Goal: Task Accomplishment & Management: Use online tool/utility

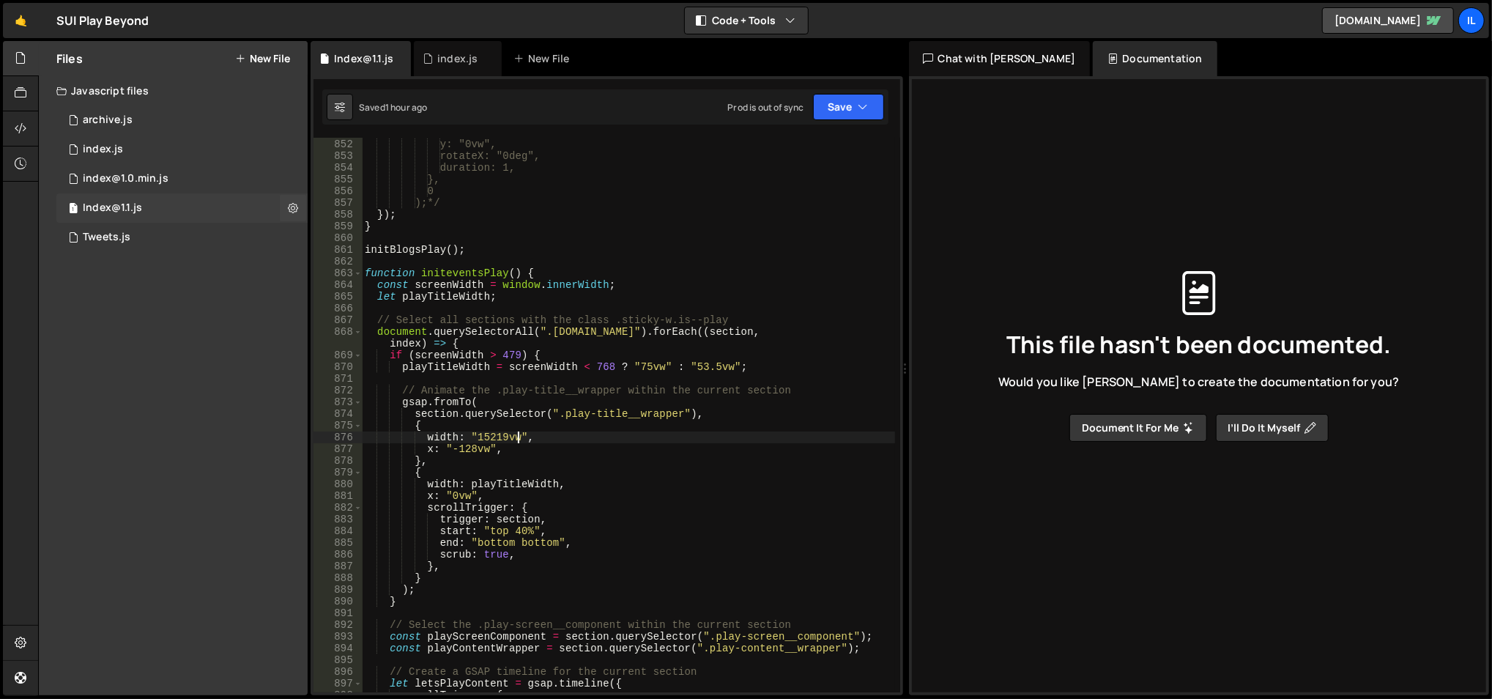
scroll to position [10167, 0]
click at [26, 14] on link "🤙" at bounding box center [21, 20] width 36 height 35
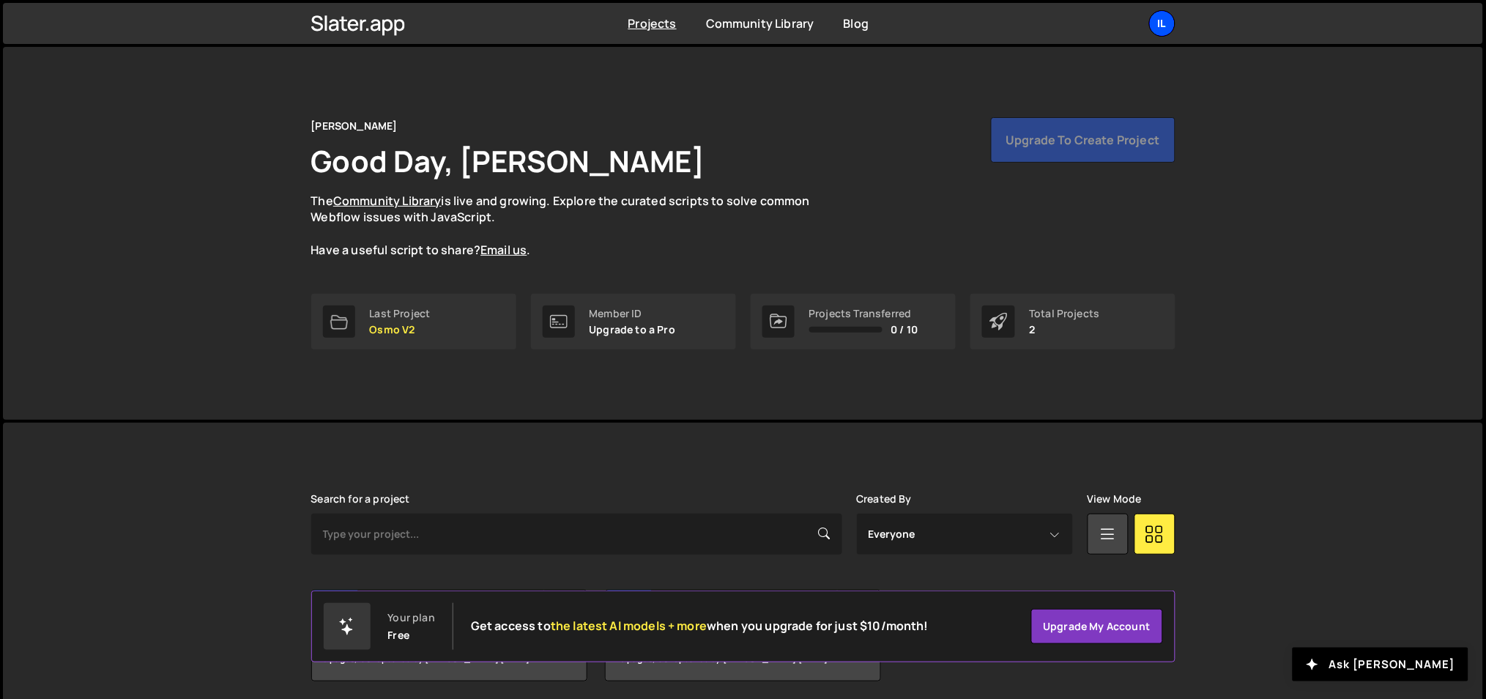
click at [1165, 27] on div "Il" at bounding box center [1162, 23] width 26 height 26
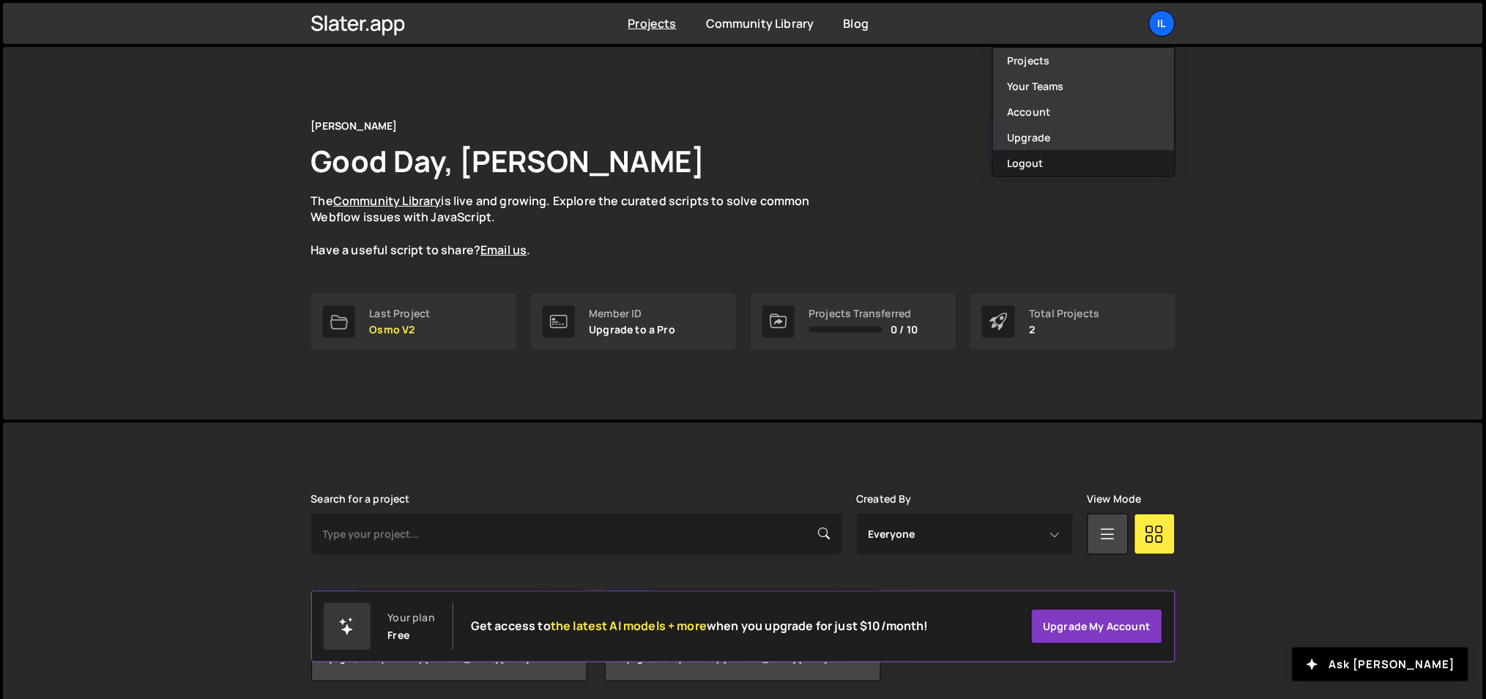
click at [1085, 157] on button "Logout" at bounding box center [1084, 163] width 182 height 26
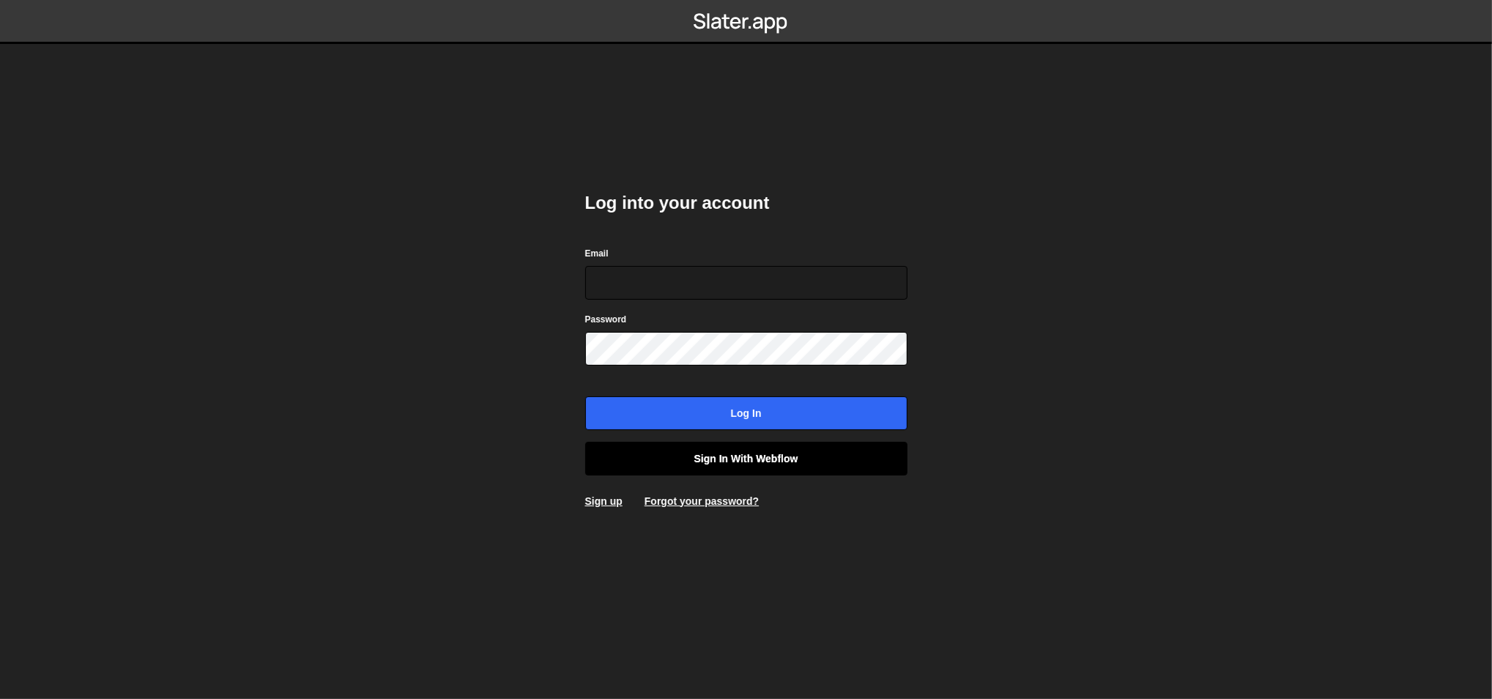
type input "lazar@akka.studio"
click at [791, 453] on link "Sign in with Webflow" at bounding box center [746, 459] width 322 height 34
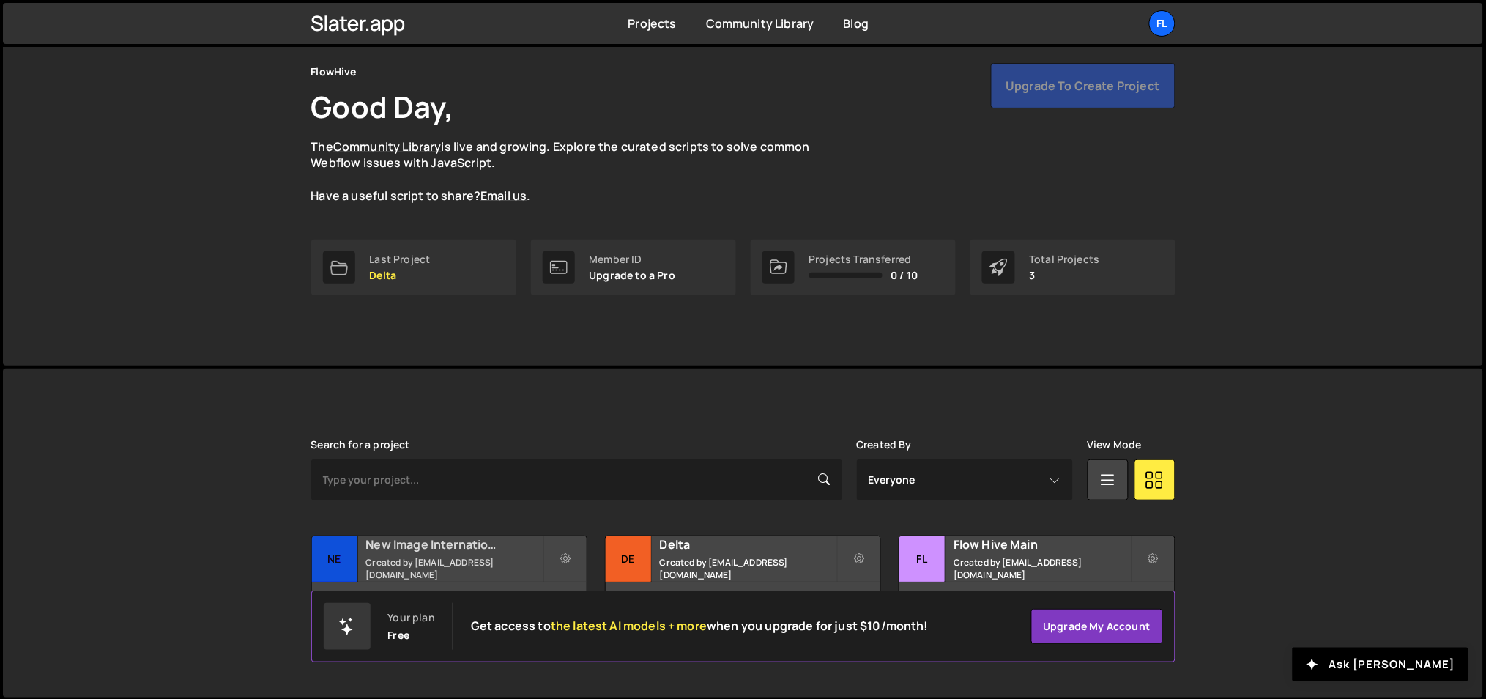
scroll to position [53, 0]
click at [471, 560] on div "New Image International Created by [EMAIL_ADDRESS][DOMAIN_NAME]" at bounding box center [449, 559] width 275 height 45
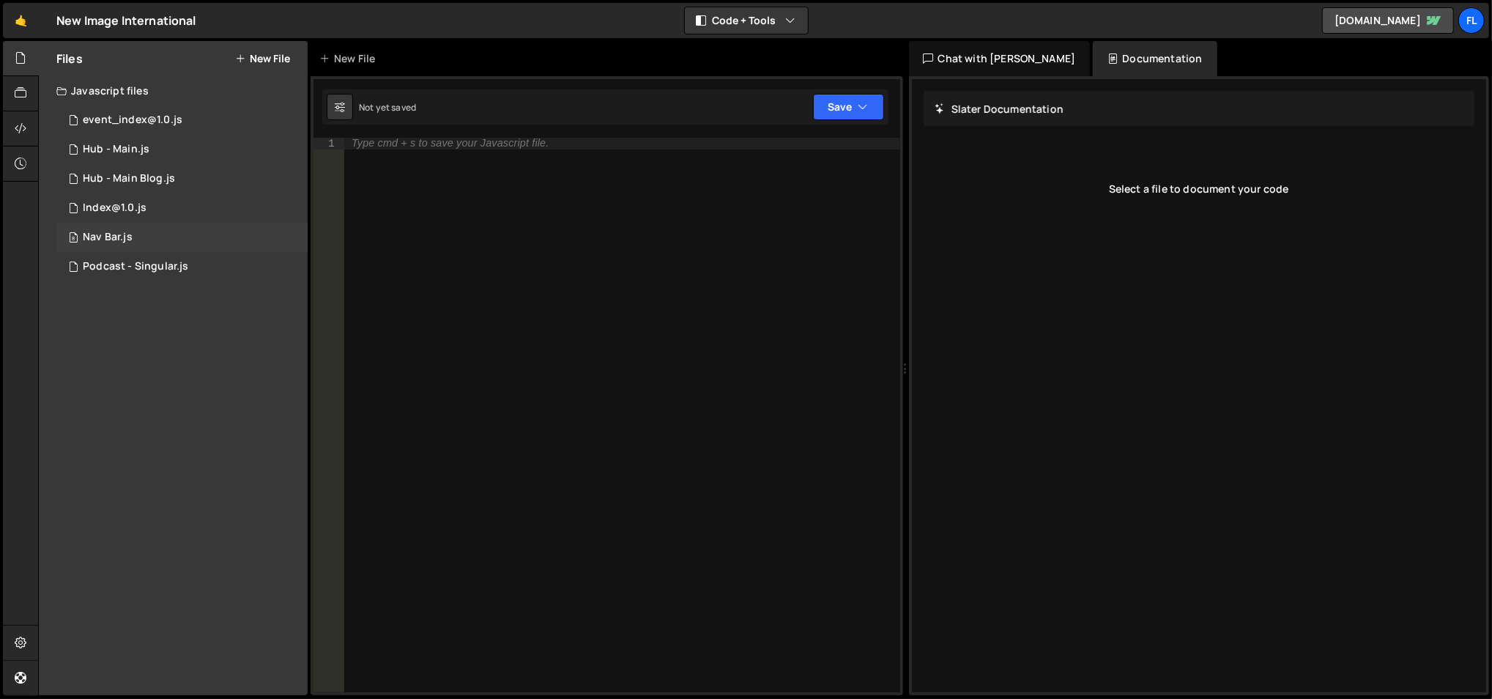
click at [171, 223] on div "8 Nav Bar.js 0" at bounding box center [181, 237] width 251 height 29
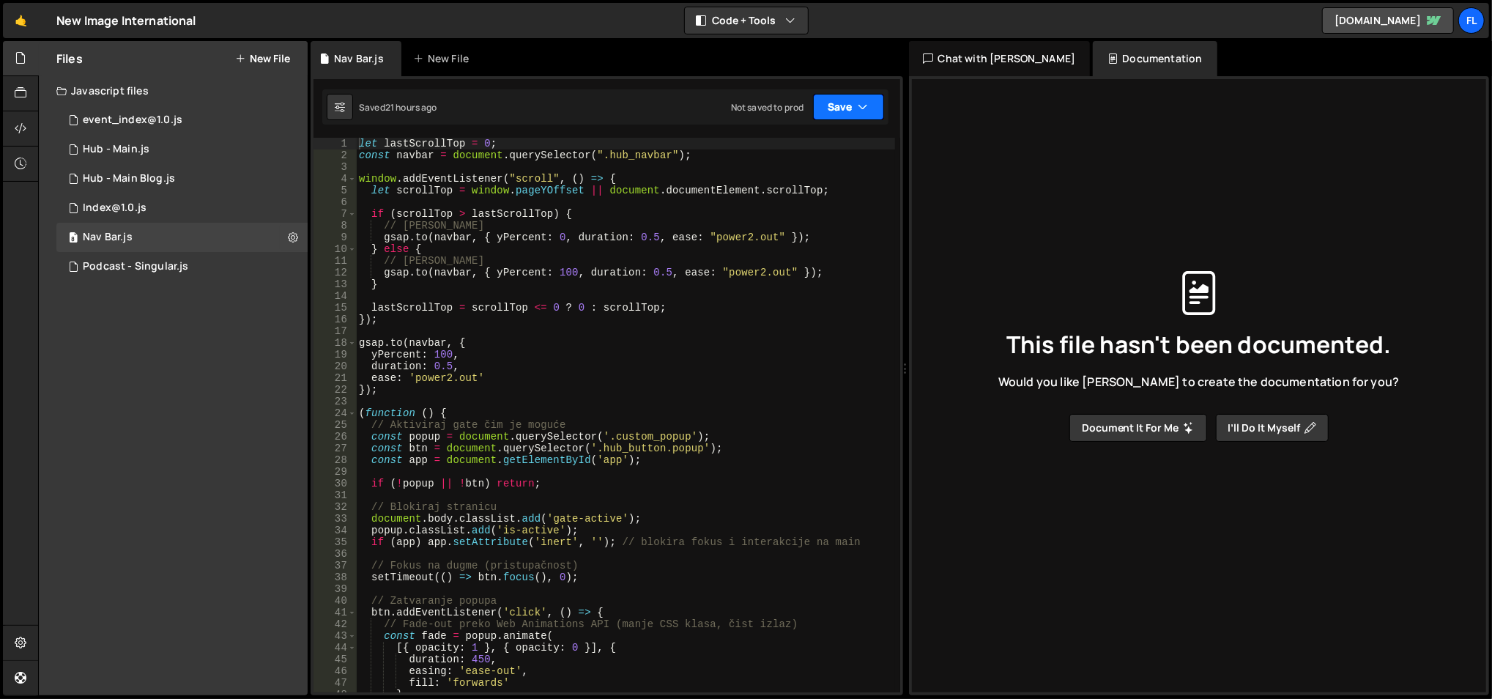
click at [865, 107] on icon "button" at bounding box center [863, 107] width 10 height 15
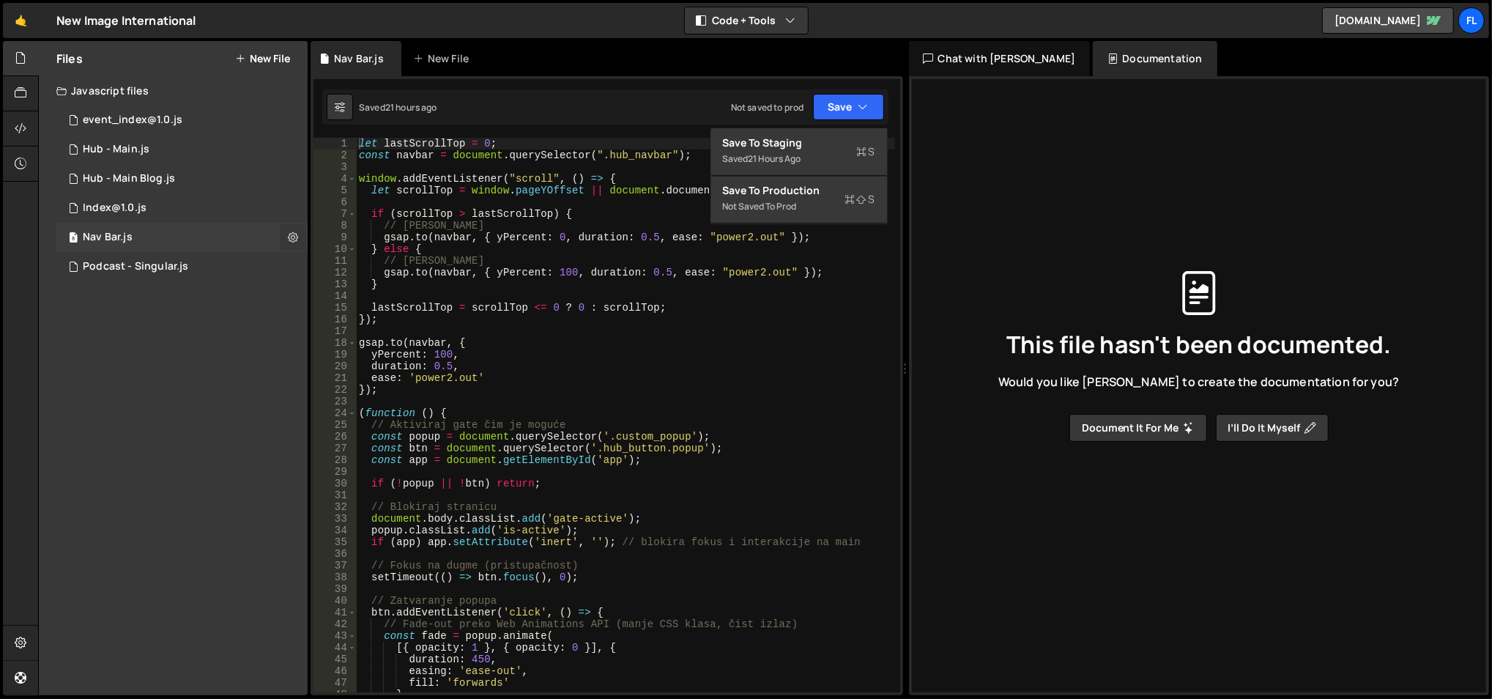
click at [299, 230] on button at bounding box center [293, 237] width 26 height 26
type input "Nav Bar"
radio input "true"
checkbox input "true"
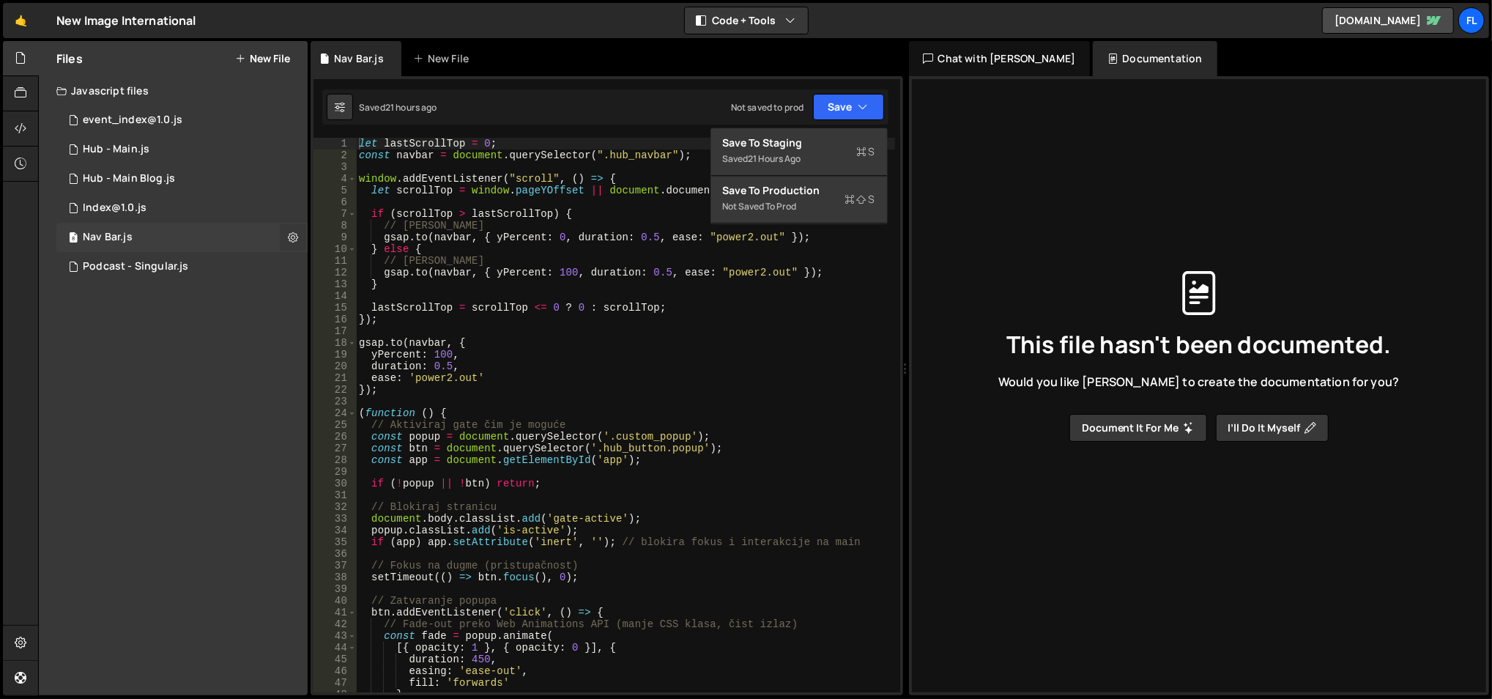
checkbox input "true"
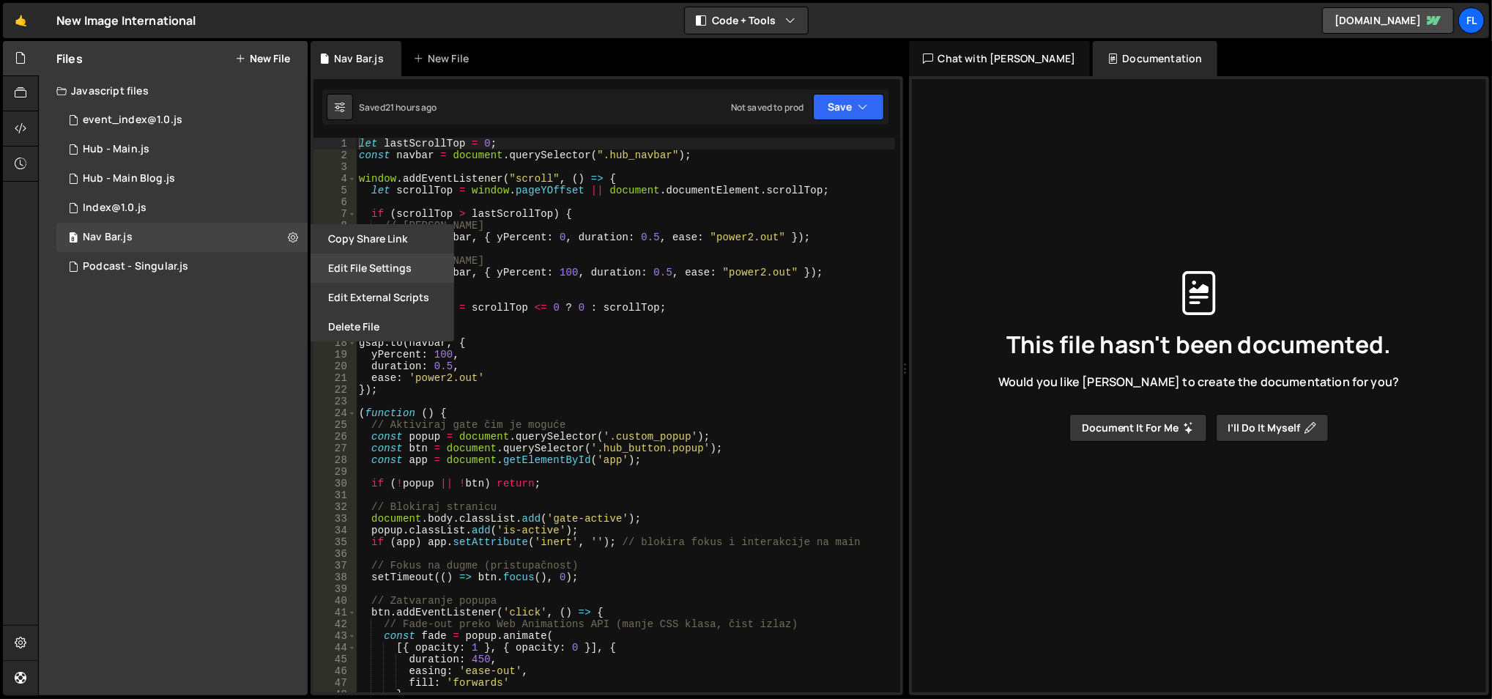
click at [370, 261] on button "Edit File Settings" at bounding box center [382, 267] width 144 height 29
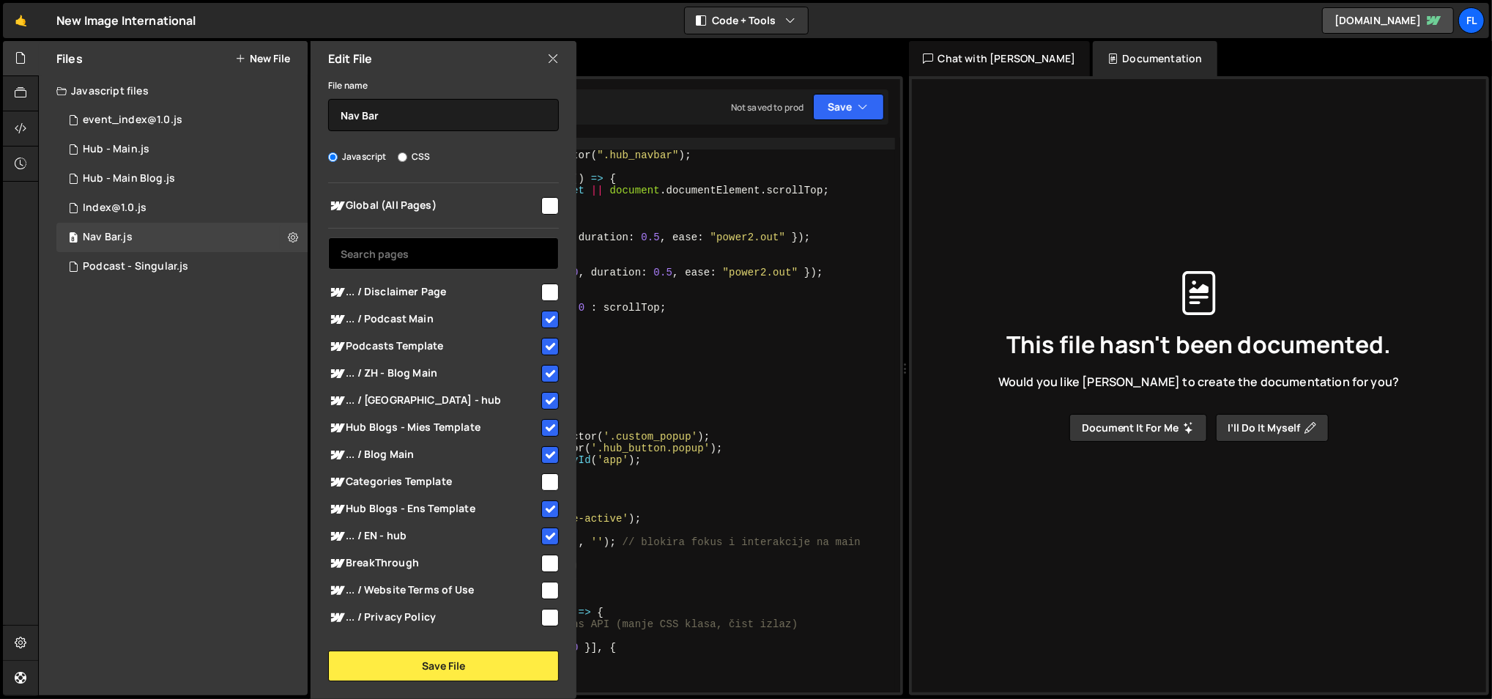
click at [460, 256] on input "text" at bounding box center [443, 253] width 231 height 32
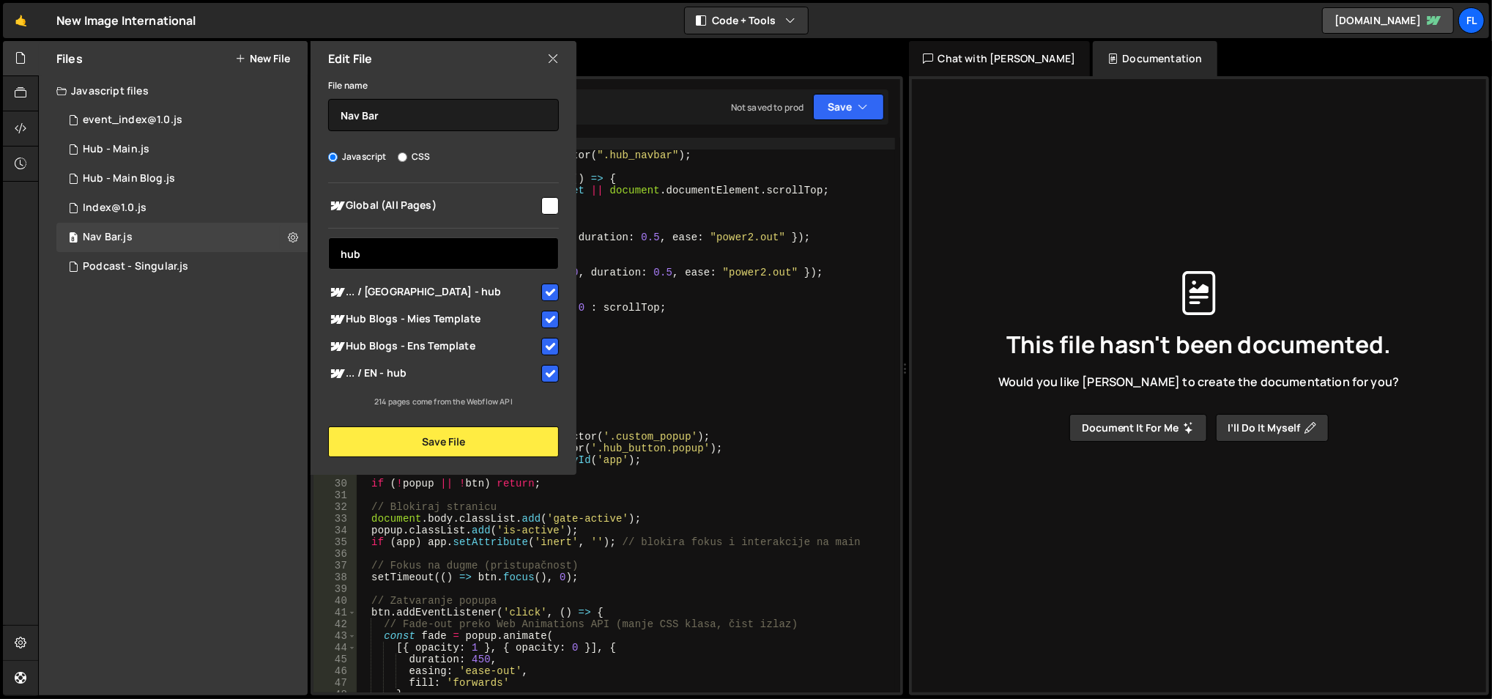
type input "hub"
click at [549, 60] on icon at bounding box center [553, 59] width 12 height 16
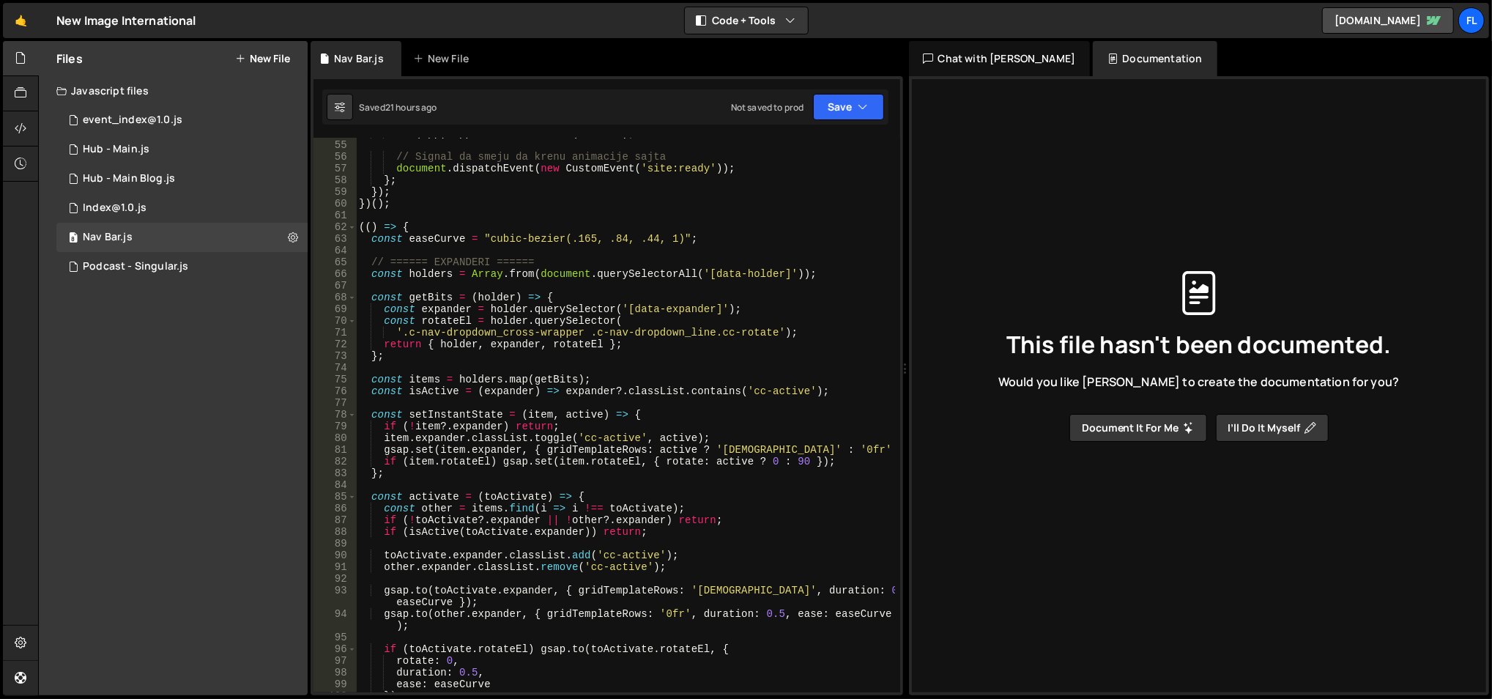
scroll to position [589, 0]
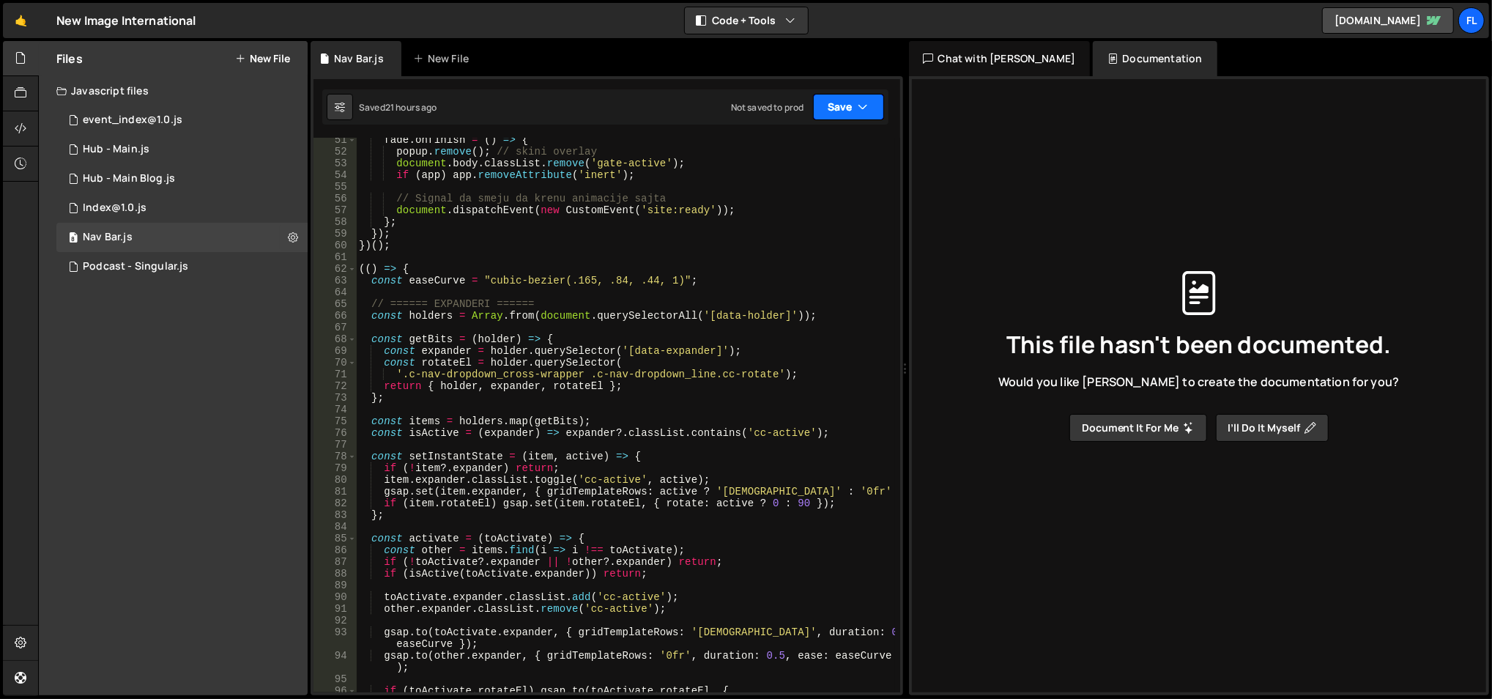
drag, startPoint x: 838, startPoint y: 109, endPoint x: 815, endPoint y: 131, distance: 31.6
click at [838, 111] on button "Save" at bounding box center [848, 107] width 71 height 26
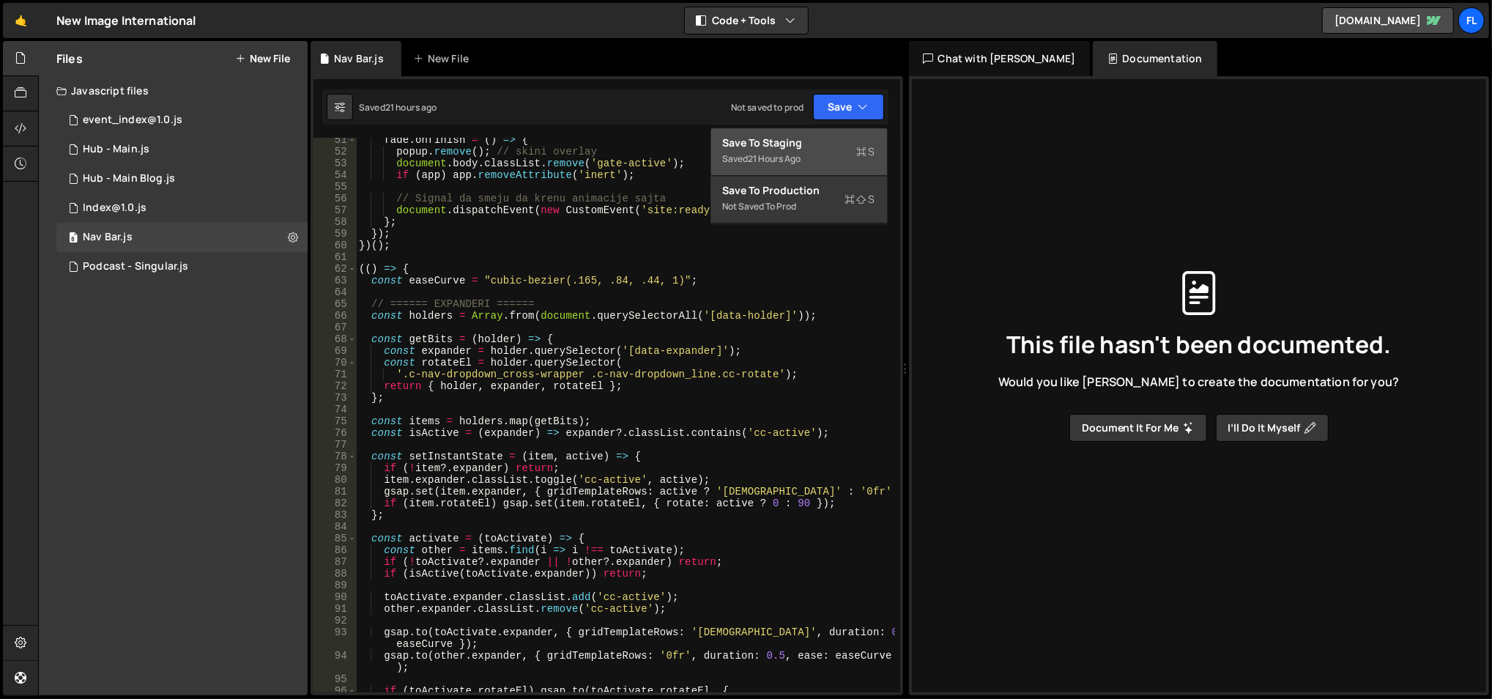
click at [812, 137] on div "Save to Staging S" at bounding box center [799, 142] width 152 height 15
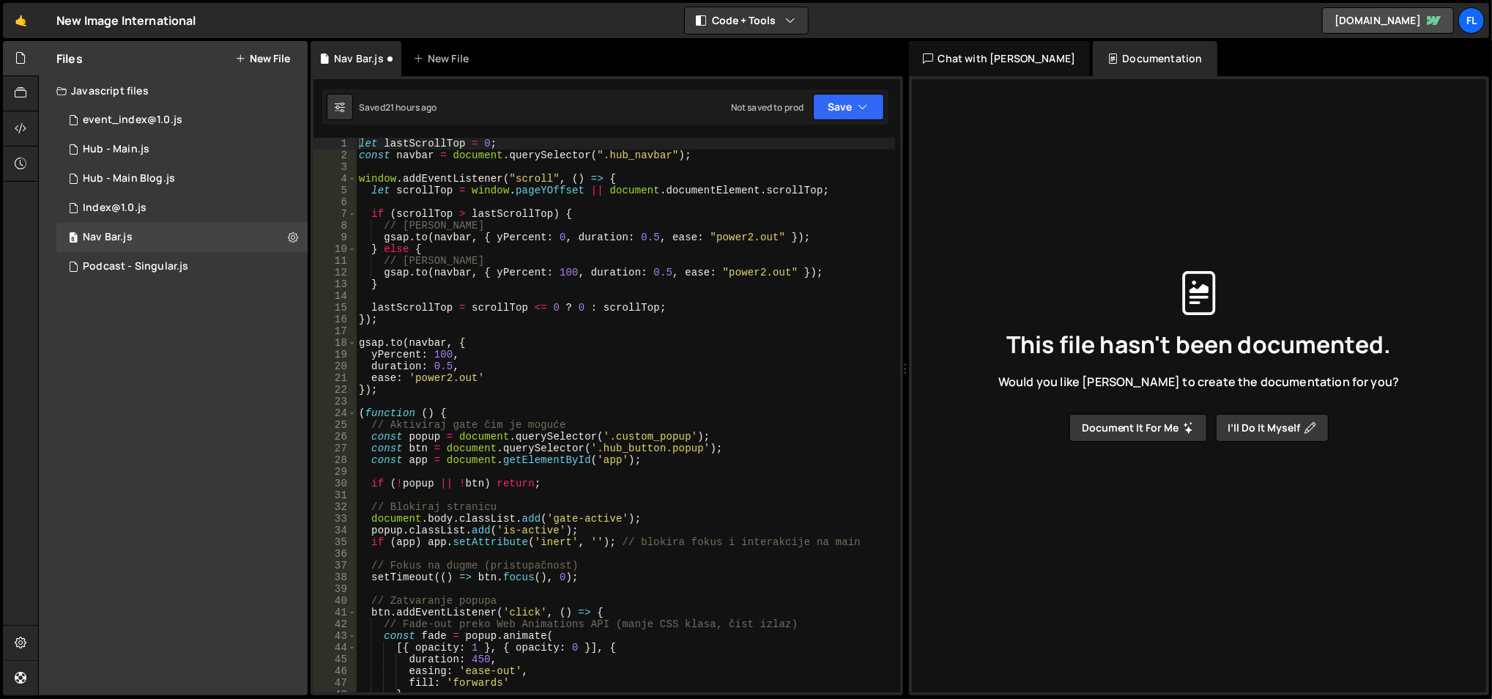
scroll to position [0, 0]
